Goal: Obtain resource: Download file/media

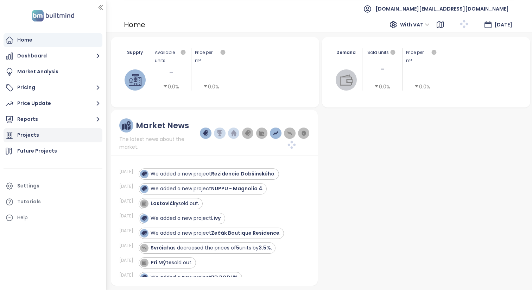
click at [44, 141] on div "Projects" at bounding box center [53, 135] width 99 height 14
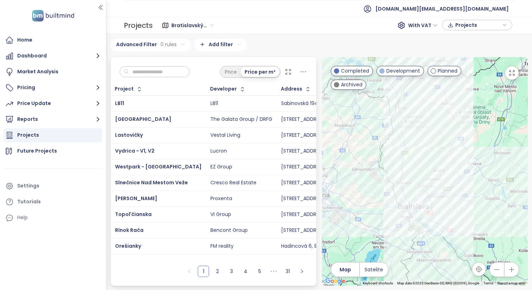
click at [171, 73] on input "text" at bounding box center [157, 72] width 57 height 11
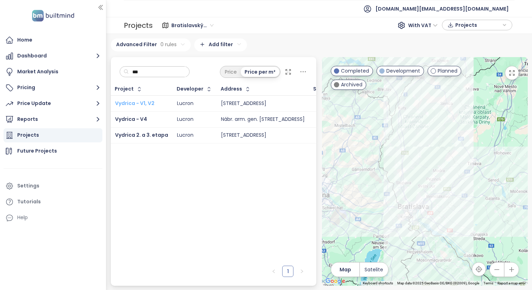
type input "***"
click at [140, 105] on span "Vydrica - V1, V2" at bounding box center [134, 103] width 39 height 7
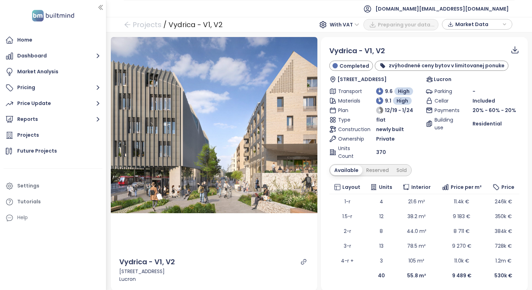
click at [464, 26] on span "Market Data" at bounding box center [478, 24] width 45 height 11
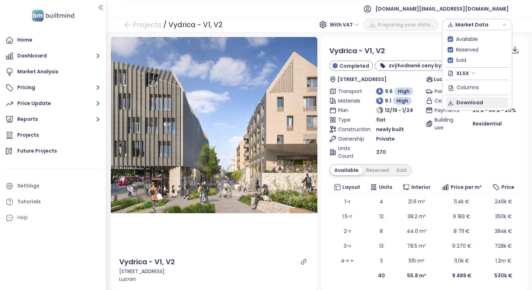
click at [465, 101] on span "Download" at bounding box center [470, 103] width 27 height 8
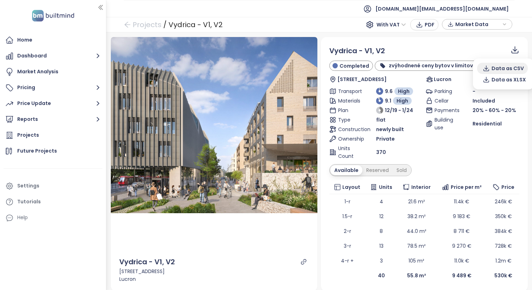
click at [493, 71] on span "Data as CSV" at bounding box center [508, 68] width 32 height 8
